Goal: Navigation & Orientation: Find specific page/section

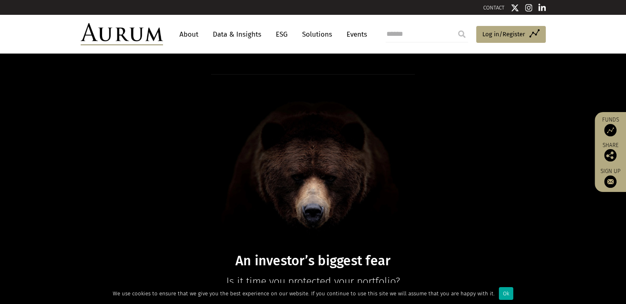
click at [408, 35] on input "search" at bounding box center [427, 34] width 82 height 16
type input "**********"
click at [454, 26] on input "submit" at bounding box center [462, 34] width 16 height 16
click at [353, 36] on link "Events" at bounding box center [354, 34] width 25 height 15
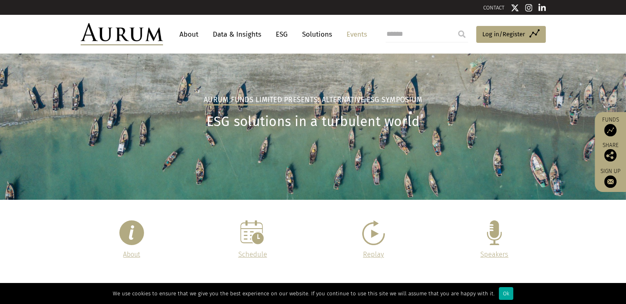
click at [309, 34] on link "Solutions" at bounding box center [317, 34] width 38 height 15
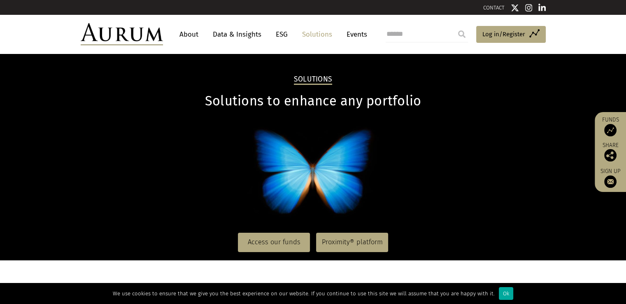
click at [194, 33] on link "About" at bounding box center [188, 34] width 27 height 15
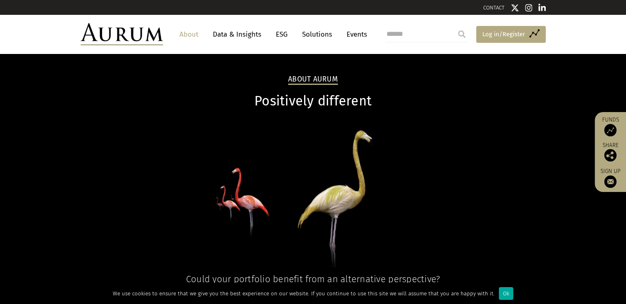
click at [537, 38] on link "Access Funds Log in/Register" at bounding box center [511, 34] width 70 height 17
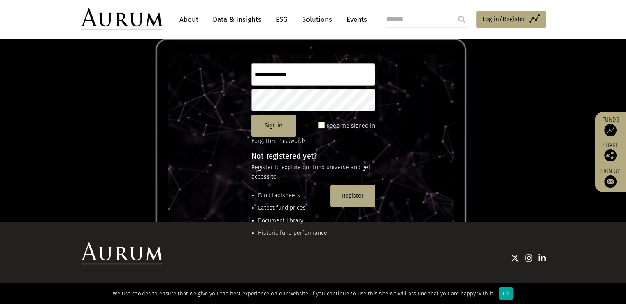
scroll to position [109, 0]
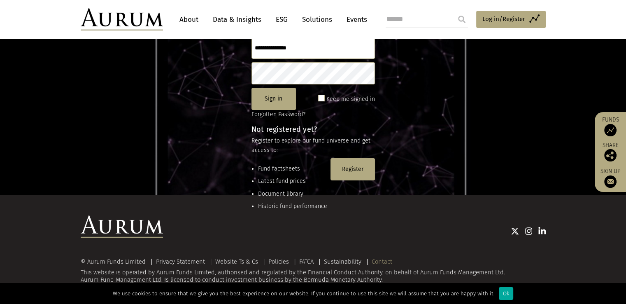
click at [381, 261] on link "Contact" at bounding box center [382, 261] width 21 height 7
